Goal: Transaction & Acquisition: Purchase product/service

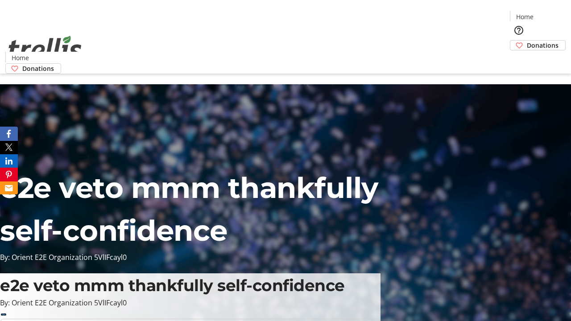
click at [527, 41] on span "Donations" at bounding box center [543, 45] width 32 height 9
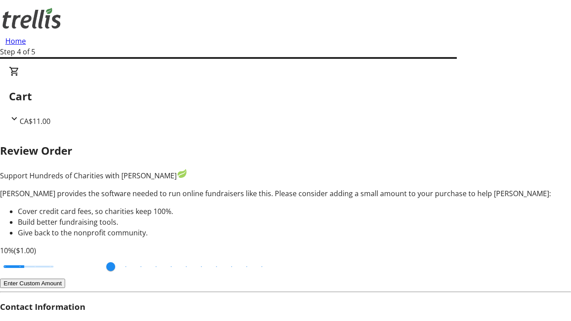
click at [65, 279] on button "Enter Custom Amount" at bounding box center [32, 283] width 65 height 9
